Goal: Task Accomplishment & Management: Manage account settings

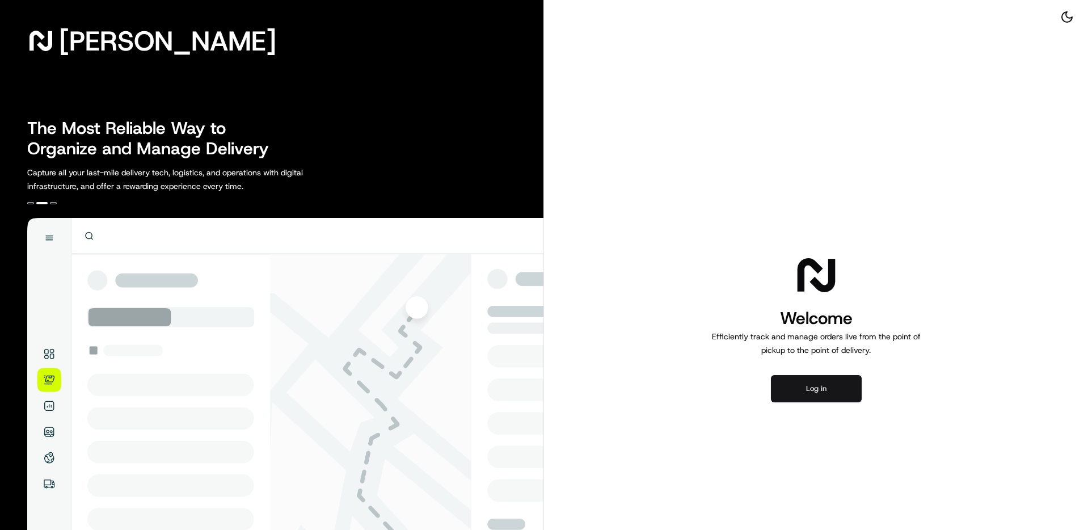
click at [838, 390] on button "Log in" at bounding box center [816, 388] width 91 height 27
